Goal: Check status: Check status

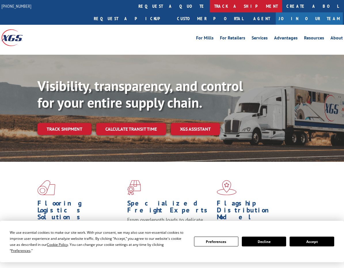
click at [210, 6] on link "track a shipment" at bounding box center [246, 6] width 72 height 12
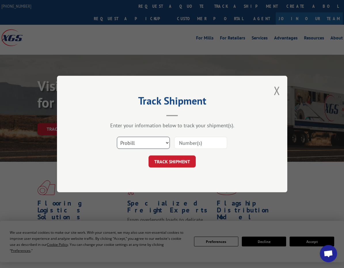
drag, startPoint x: 148, startPoint y: 142, endPoint x: 148, endPoint y: 145, distance: 2.9
click at [148, 142] on select "Select category... Probill BOL PO" at bounding box center [143, 143] width 53 height 12
select select "bol"
click at [117, 137] on select "Select category... Probill BOL PO" at bounding box center [143, 143] width 53 height 12
paste input "031772"
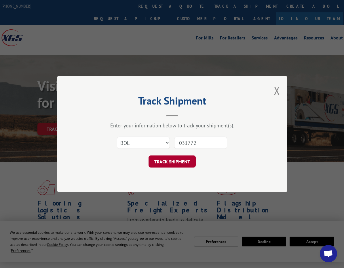
type input "031772"
click at [180, 166] on button "TRACK SHIPMENT" at bounding box center [172, 161] width 47 height 12
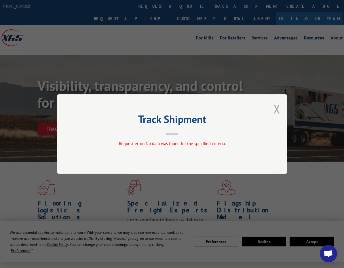
click at [276, 107] on button "Close modal" at bounding box center [277, 108] width 6 height 15
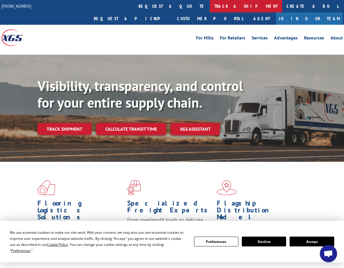
click at [210, 4] on link "track a shipment" at bounding box center [246, 6] width 72 height 12
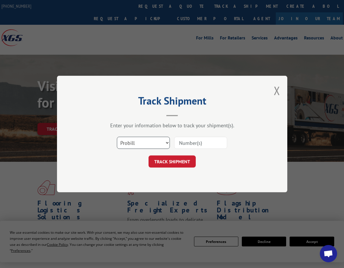
click at [161, 147] on select "Select category... Probill BOL PO" at bounding box center [143, 143] width 53 height 12
click at [117, 137] on select "Select category... Probill BOL PO" at bounding box center [143, 143] width 53 height 12
click at [142, 149] on select "Select category... Probill BOL PO" at bounding box center [143, 143] width 53 height 12
select select "bol"
click at [117, 137] on select "Select category... Probill BOL PO" at bounding box center [143, 143] width 53 height 12
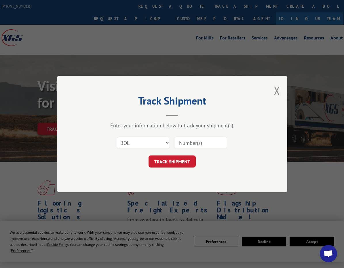
click at [191, 150] on div "Select category... Probill BOL PO" at bounding box center [172, 142] width 173 height 19
paste input "031772"
click at [182, 145] on input "031772" at bounding box center [200, 143] width 53 height 12
type input "31772"
click at [188, 164] on button "TRACK SHIPMENT" at bounding box center [172, 161] width 47 height 12
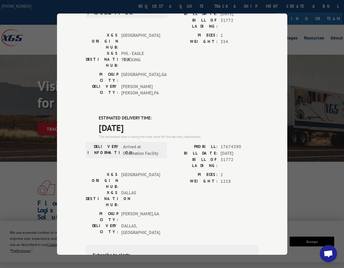
scroll to position [202, 0]
